Goal: Contribute content

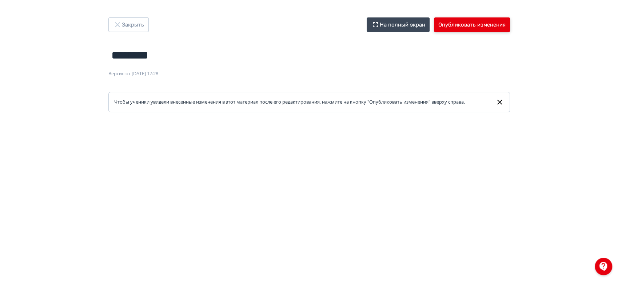
click at [444, 29] on button "Опубликовать изменения" at bounding box center [472, 24] width 76 height 15
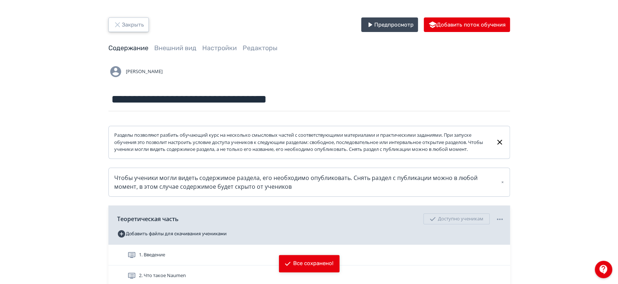
click at [129, 24] on button "Закрыть" at bounding box center [128, 24] width 40 height 15
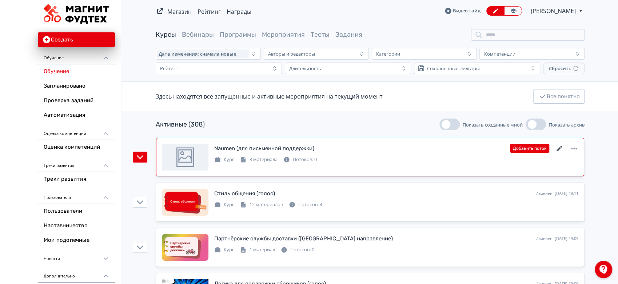
click at [561, 148] on icon at bounding box center [559, 148] width 9 height 9
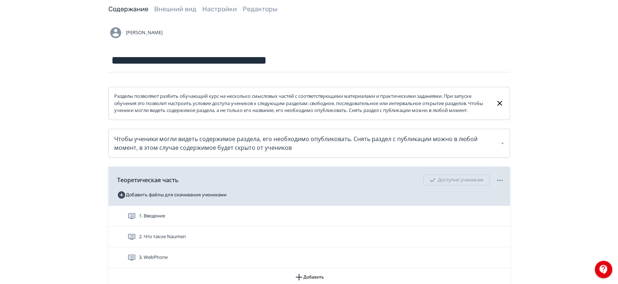
scroll to position [109, 0]
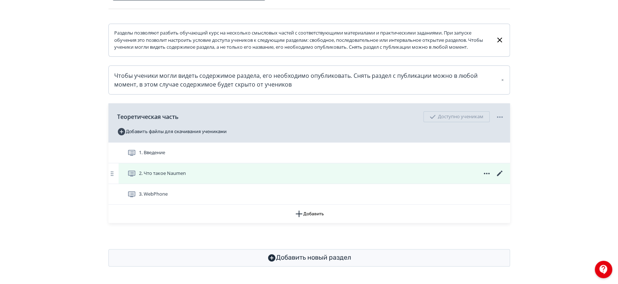
click at [499, 171] on icon at bounding box center [500, 173] width 9 height 9
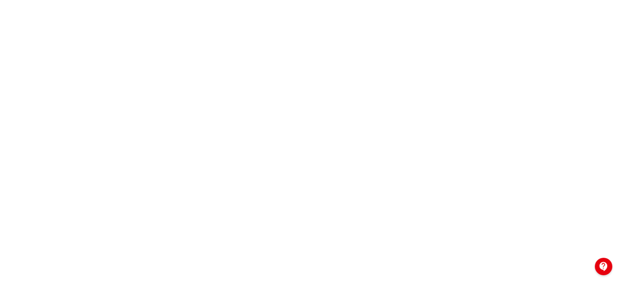
scroll to position [161, 0]
